Goal: Find specific fact: Find specific fact

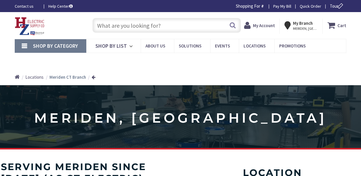
click at [182, 26] on input "text" at bounding box center [167, 25] width 148 height 15
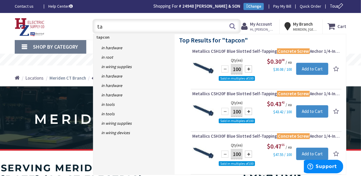
type input "t"
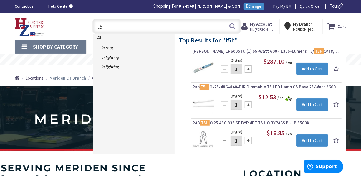
type input "t"
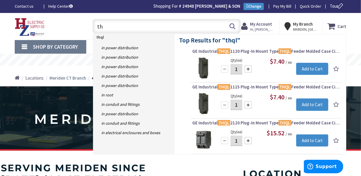
type input "t"
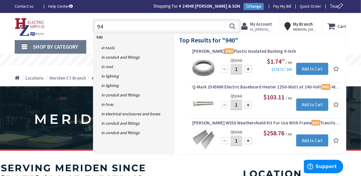
type input "9"
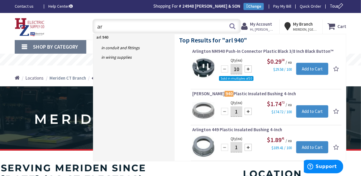
type input "a"
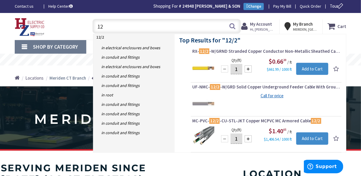
type input "1"
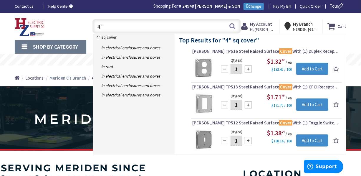
type input "4"
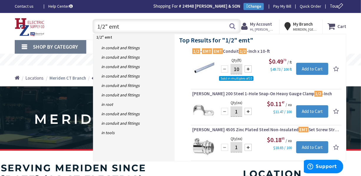
type input "1/2" emt"
